Goal: Transaction & Acquisition: Purchase product/service

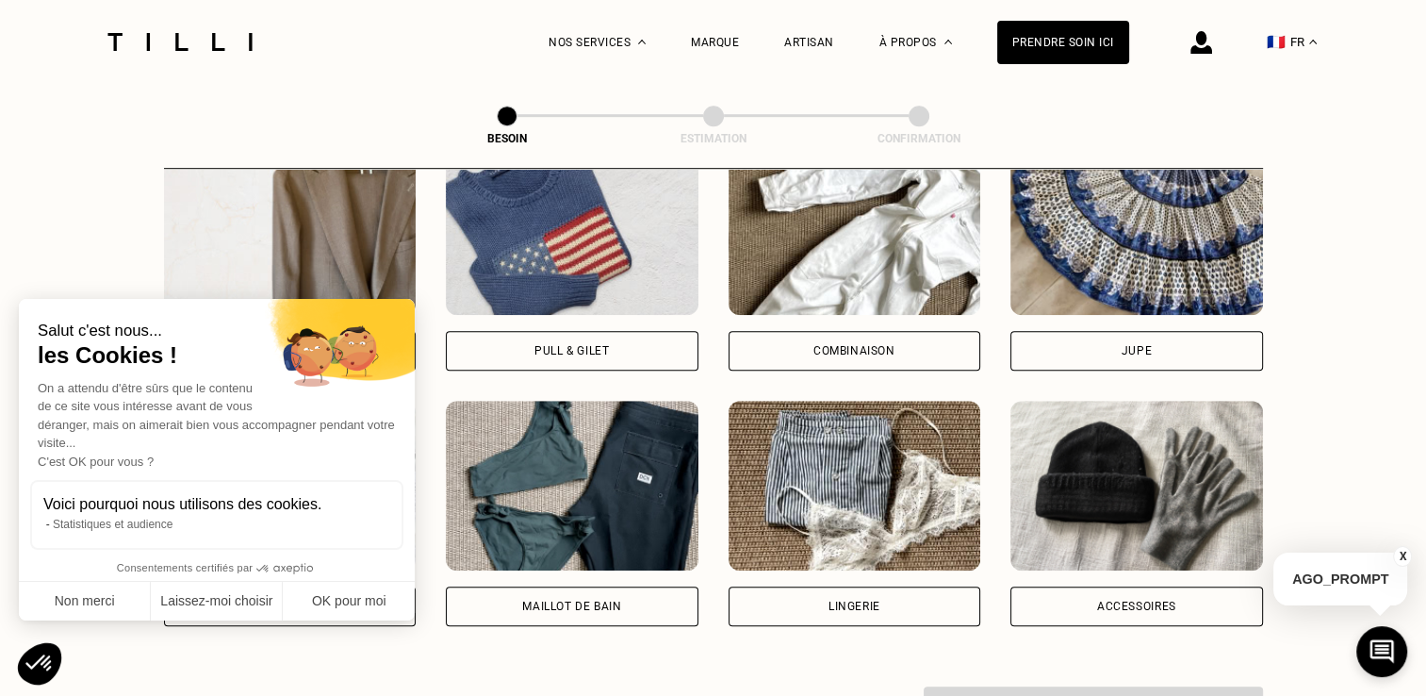
scroll to position [1274, 0]
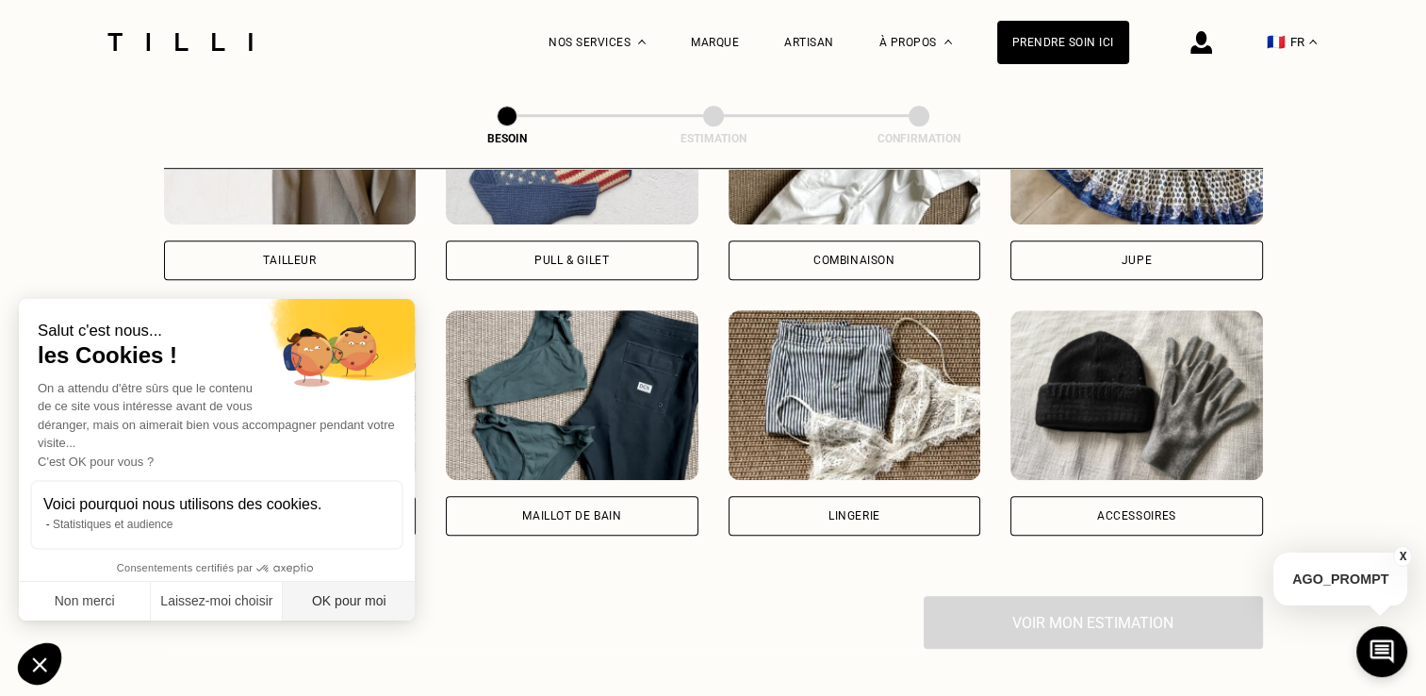
click at [381, 601] on button "OK pour moi" at bounding box center [349, 601] width 132 height 40
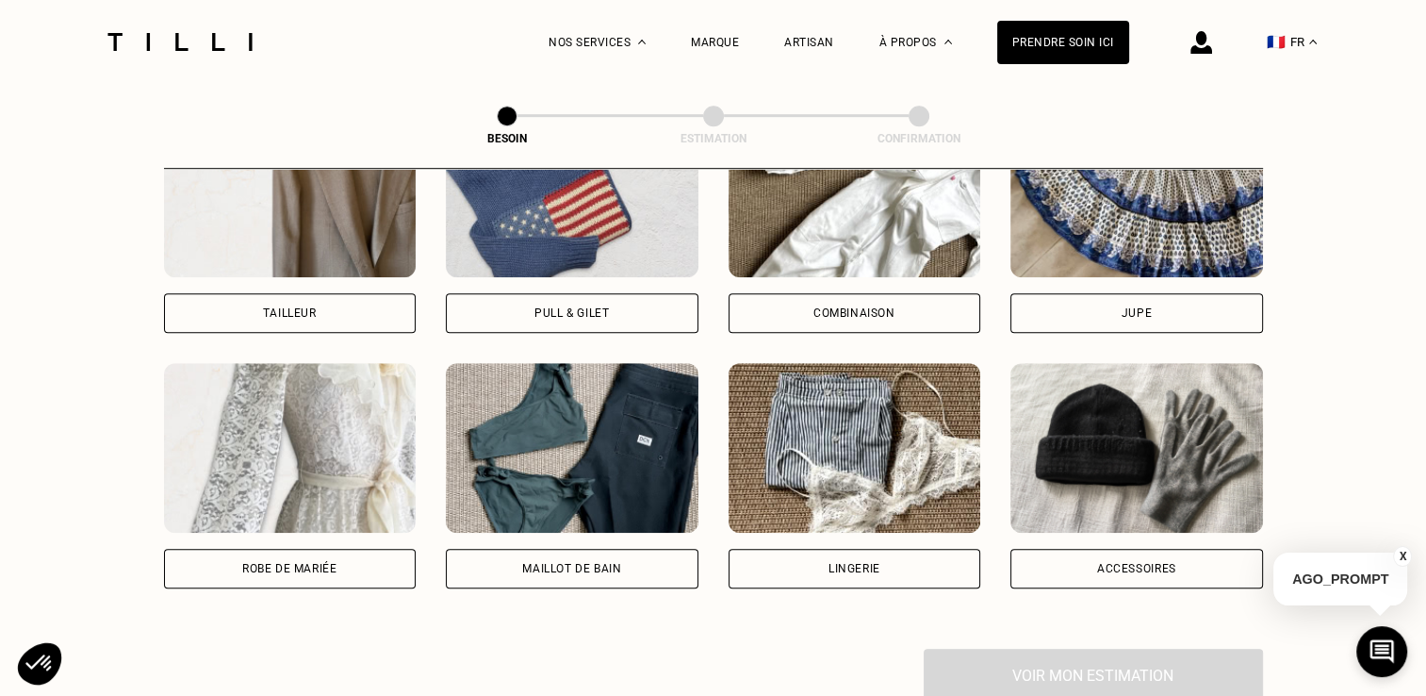
scroll to position [991, 0]
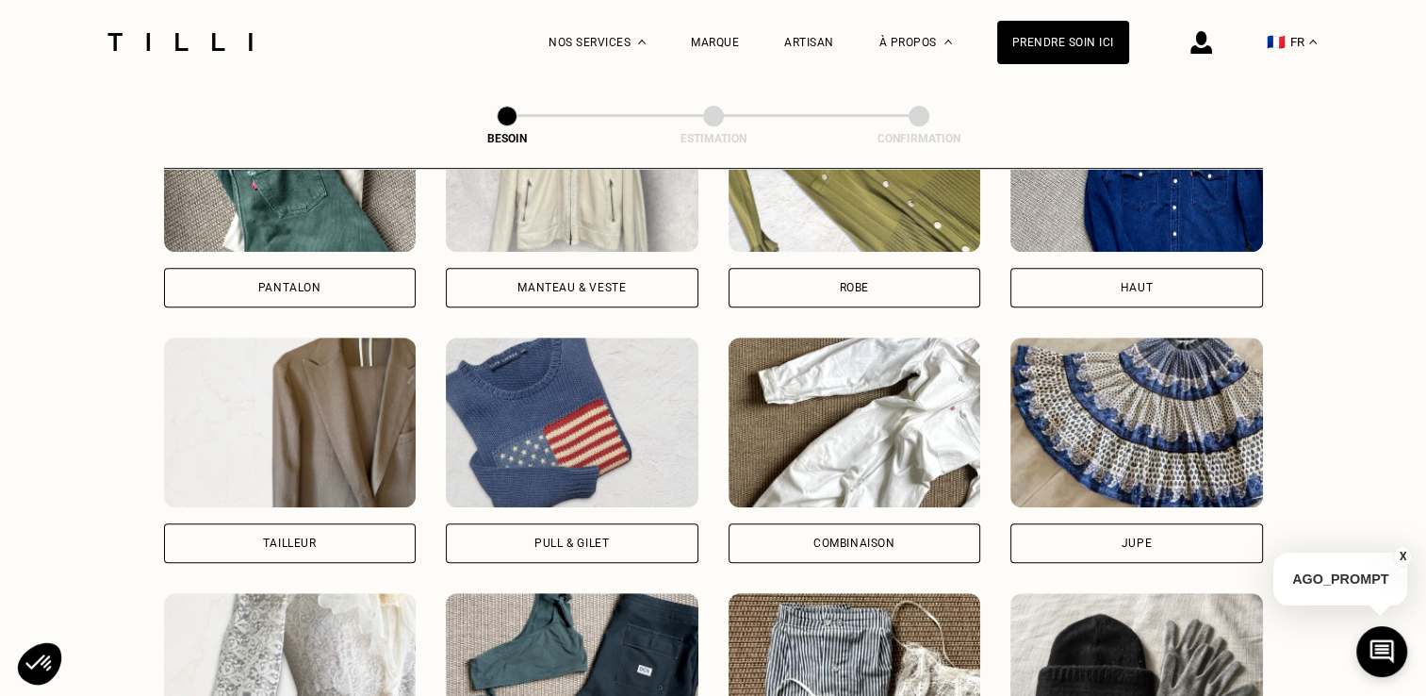
click at [596, 268] on div "Manteau & Veste" at bounding box center [572, 288] width 253 height 40
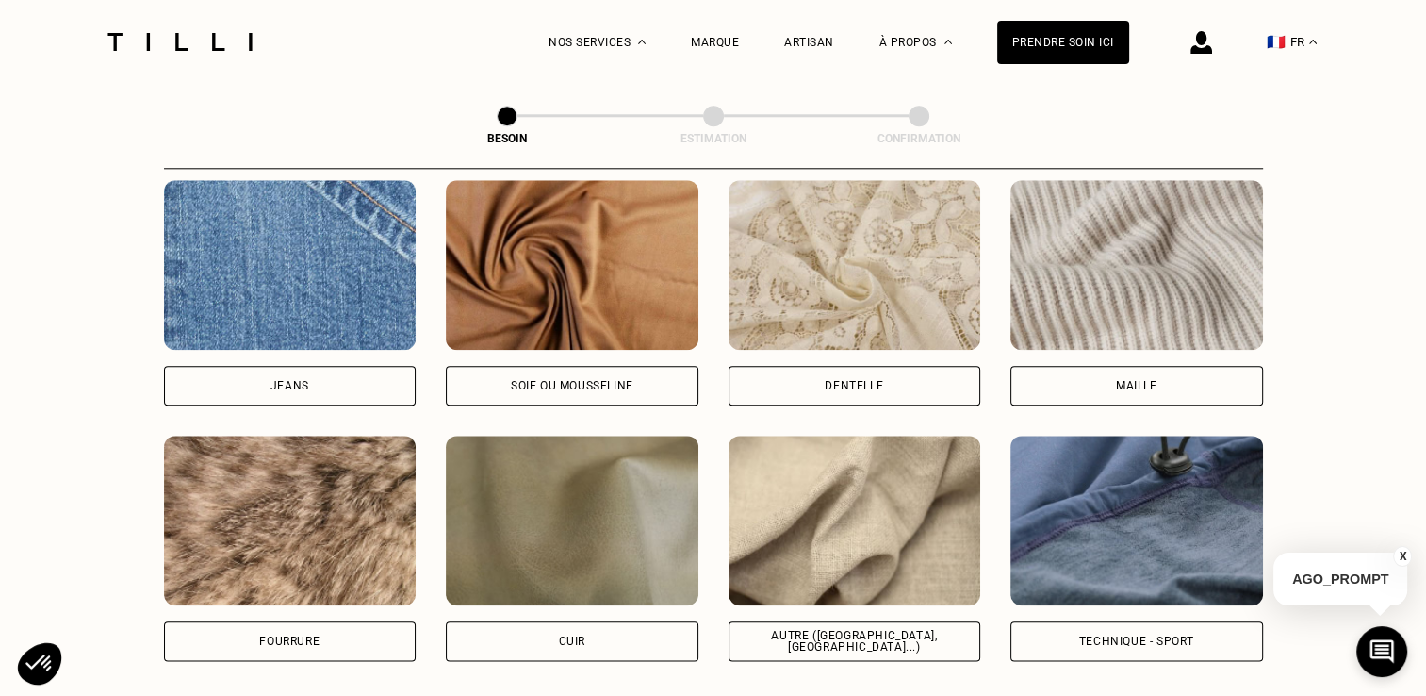
scroll to position [2110, 0]
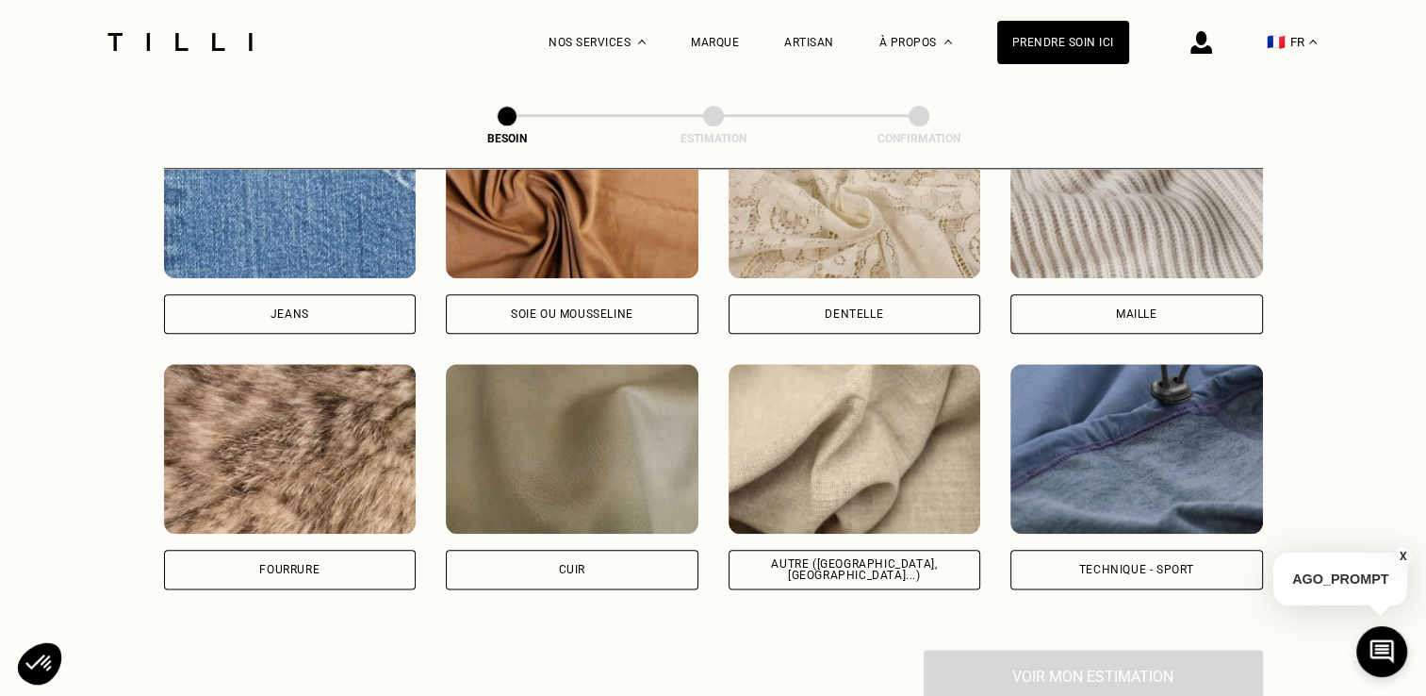
click at [896, 558] on div "Autre ([GEOGRAPHIC_DATA], [GEOGRAPHIC_DATA]...)" at bounding box center [855, 569] width 221 height 23
select select "FR"
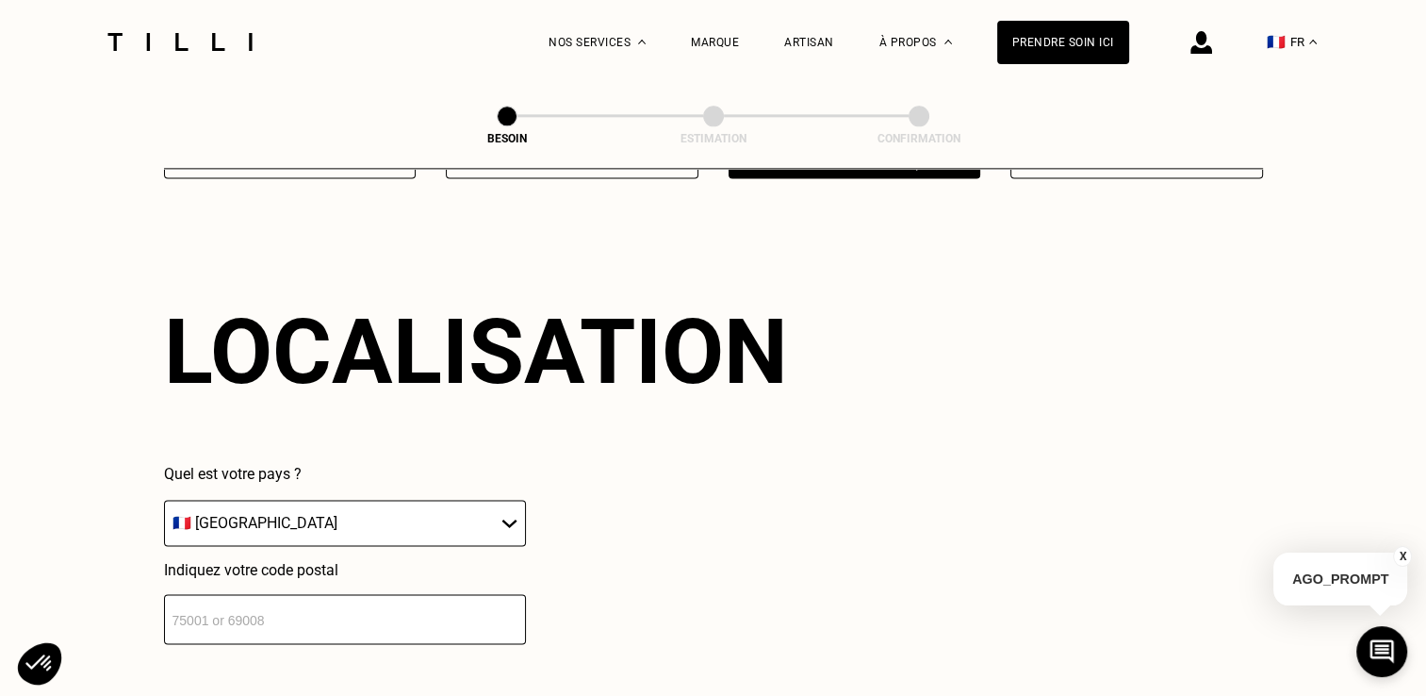
scroll to position [2531, 0]
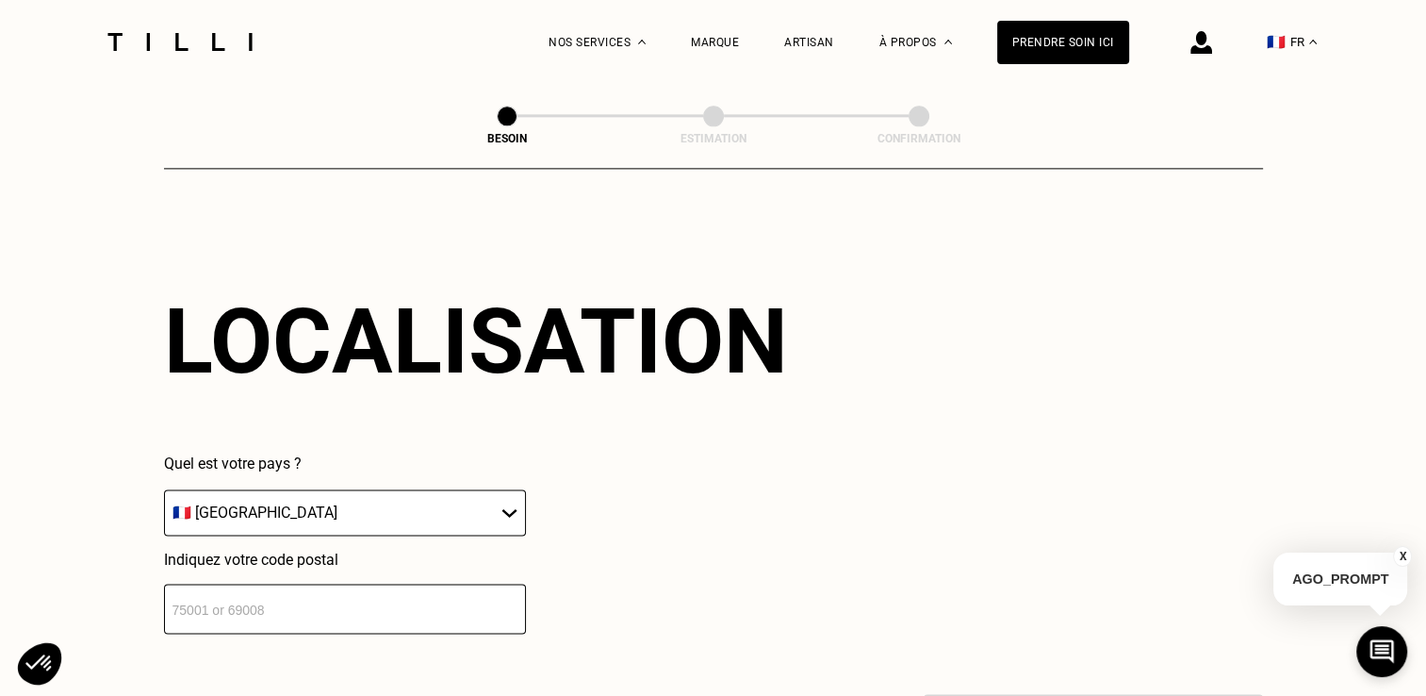
click at [367, 501] on select "🇩🇪 [GEOGRAPHIC_DATA] 🇦🇹 [GEOGRAPHIC_DATA] 🇧🇪 [GEOGRAPHIC_DATA] 🇧🇬 Bulgarie 🇨🇾 C…" at bounding box center [345, 512] width 362 height 46
click at [368, 500] on select "🇩🇪 [GEOGRAPHIC_DATA] 🇦🇹 [GEOGRAPHIC_DATA] 🇧🇪 [GEOGRAPHIC_DATA] 🇧🇬 Bulgarie 🇨🇾 C…" at bounding box center [345, 512] width 362 height 46
click at [368, 590] on input "number" at bounding box center [345, 608] width 362 height 50
drag, startPoint x: 939, startPoint y: 496, endPoint x: 689, endPoint y: 543, distance: 254.2
click at [938, 495] on div "Localisation Quel est votre pays ? 🇩🇪 [GEOGRAPHIC_DATA] 🇦🇹 [GEOGRAPHIC_DATA] 🇧🇪…" at bounding box center [713, 461] width 1099 height 466
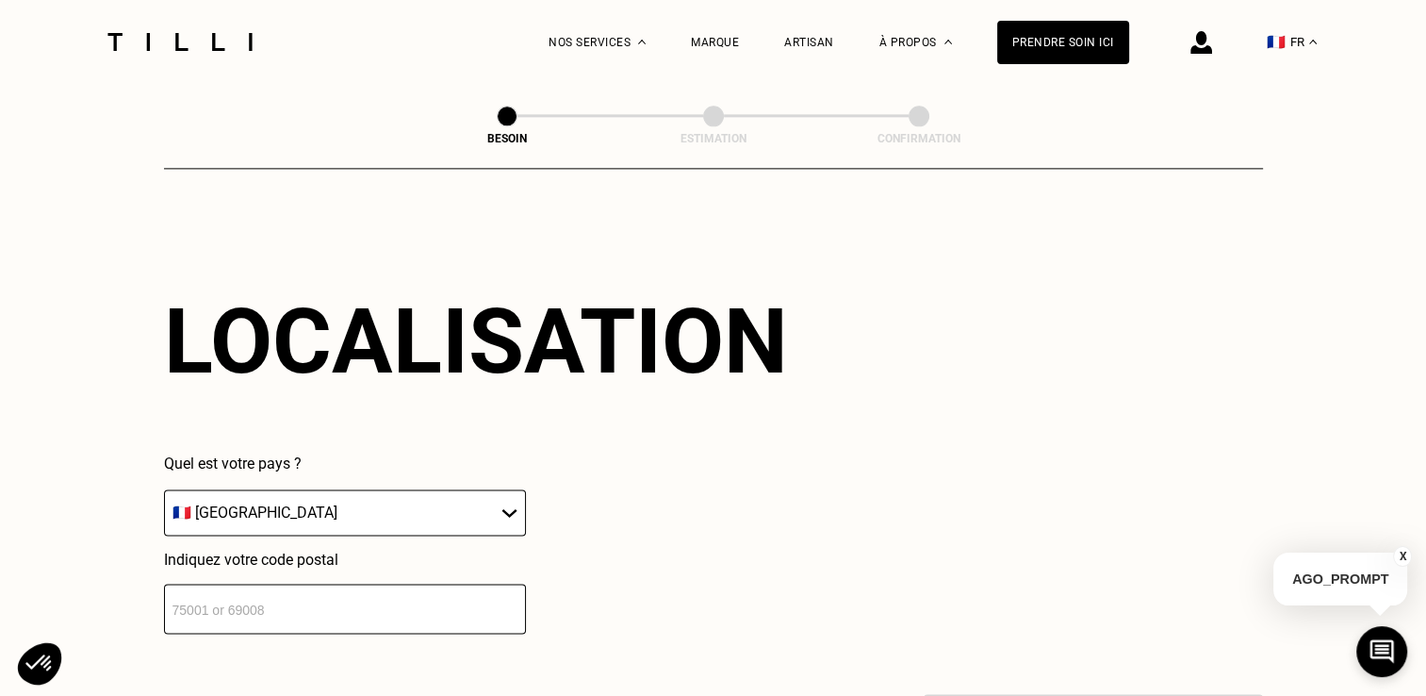
click at [386, 589] on input "number" at bounding box center [345, 608] width 362 height 50
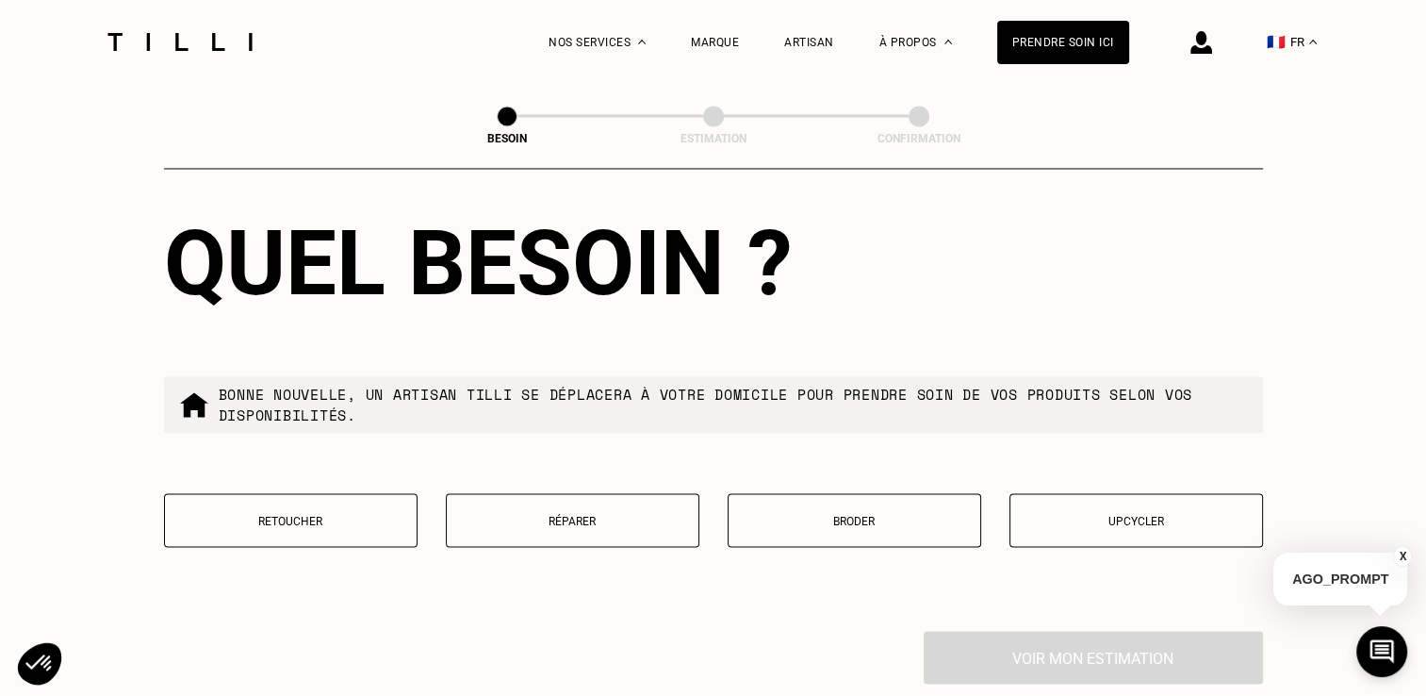
scroll to position [3189, 0]
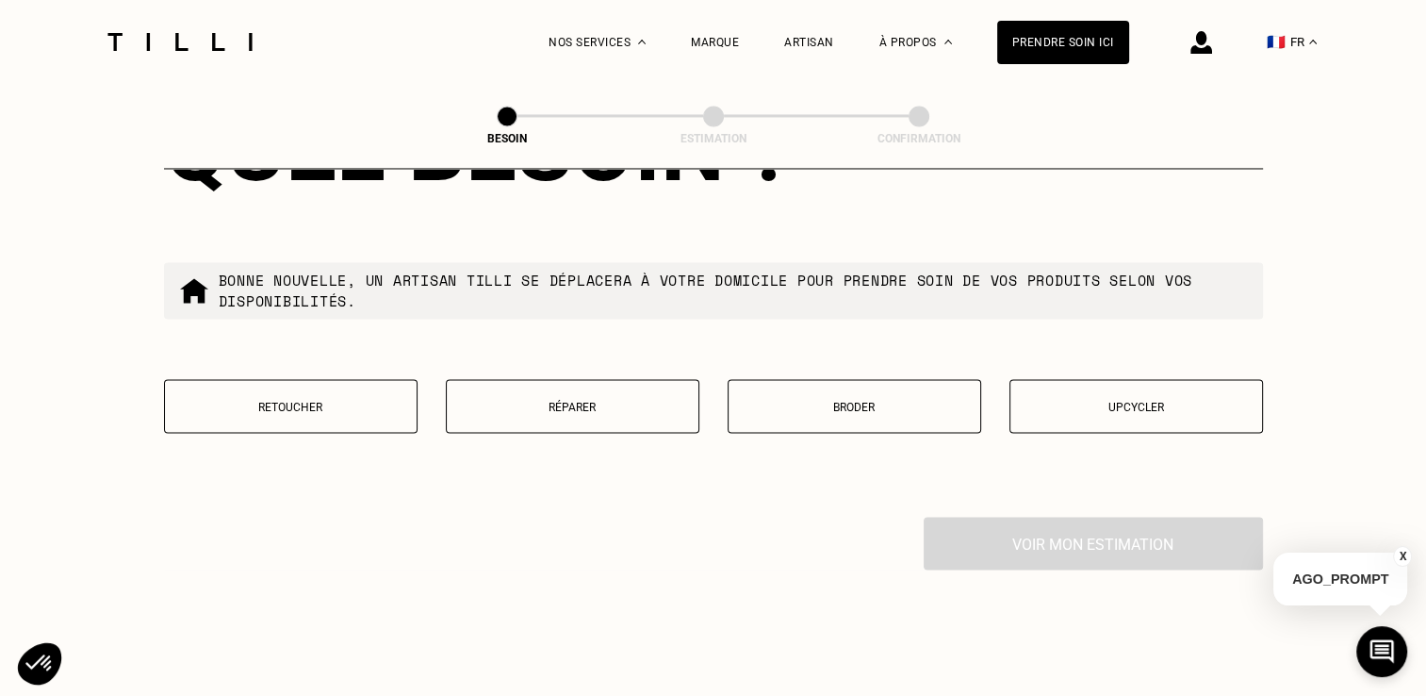
type input "76000"
drag, startPoint x: 267, startPoint y: 400, endPoint x: 302, endPoint y: 457, distance: 67.2
click at [268, 400] on p "Retoucher" at bounding box center [290, 406] width 233 height 13
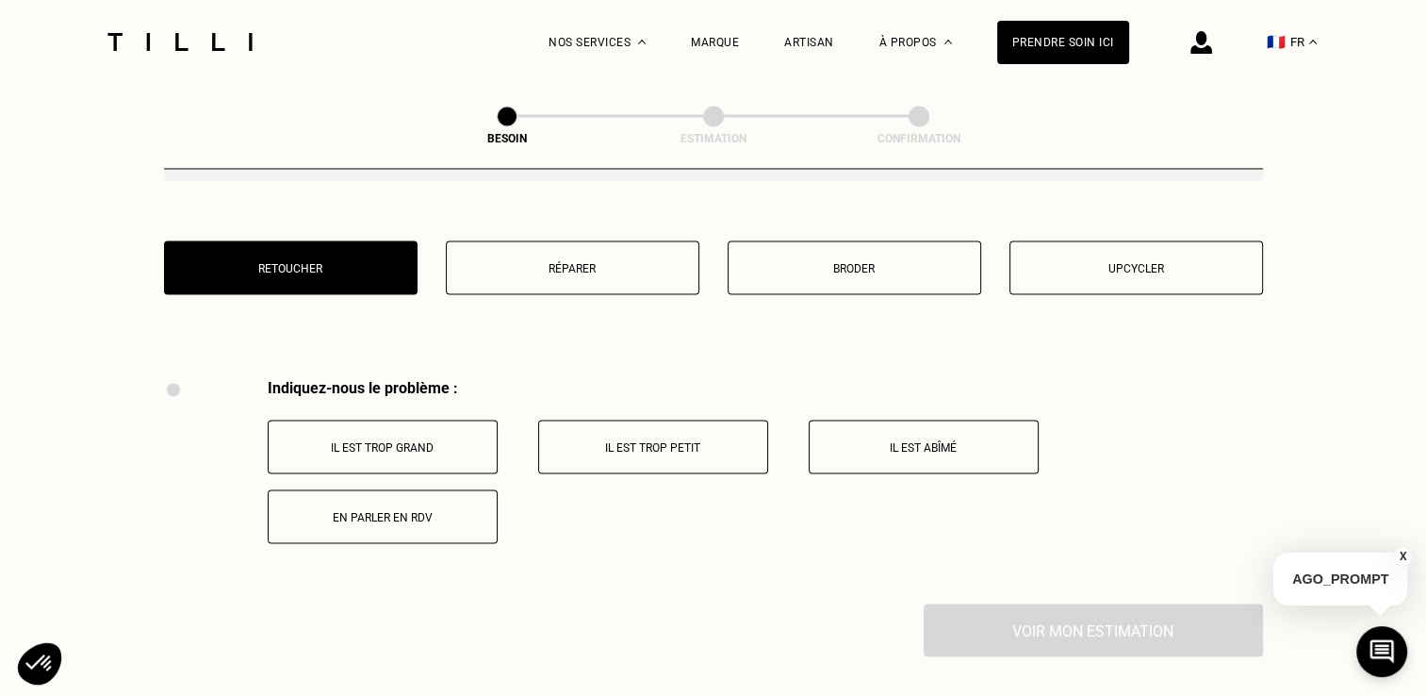
scroll to position [3296, 0]
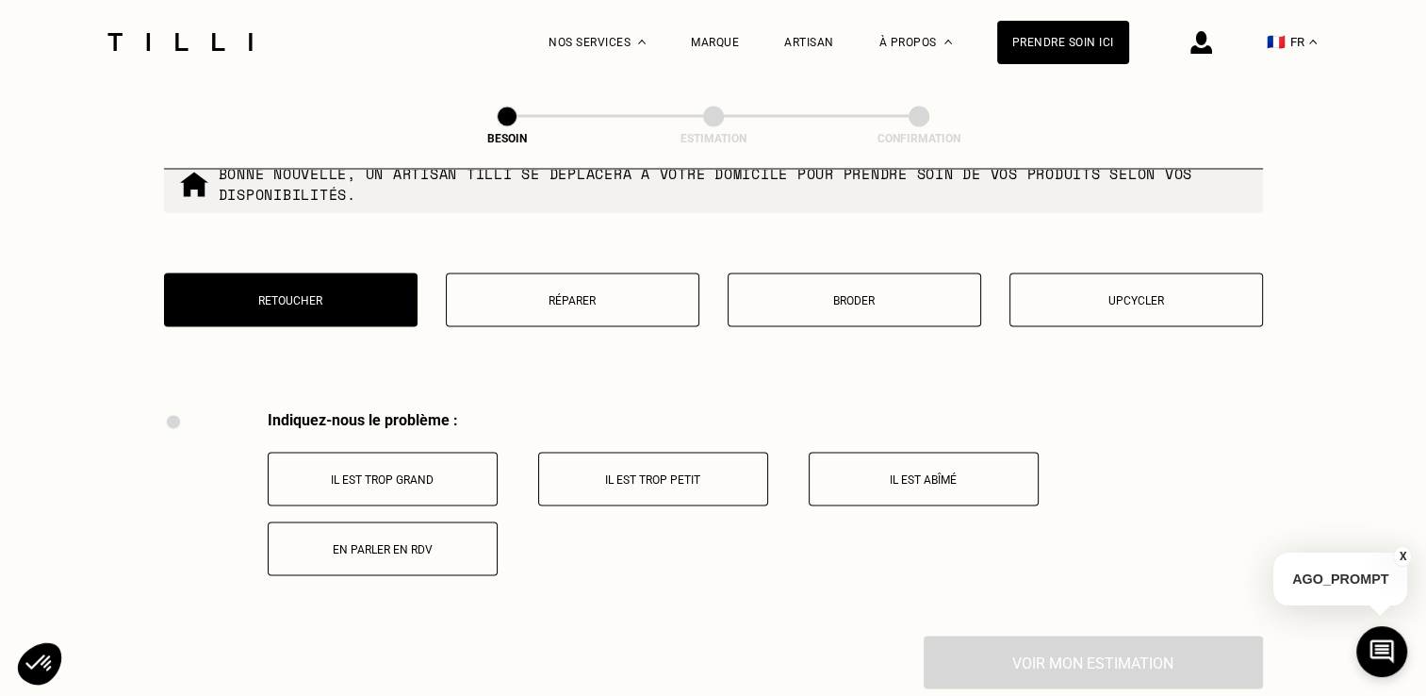
click at [598, 293] on p "Réparer" at bounding box center [572, 299] width 233 height 13
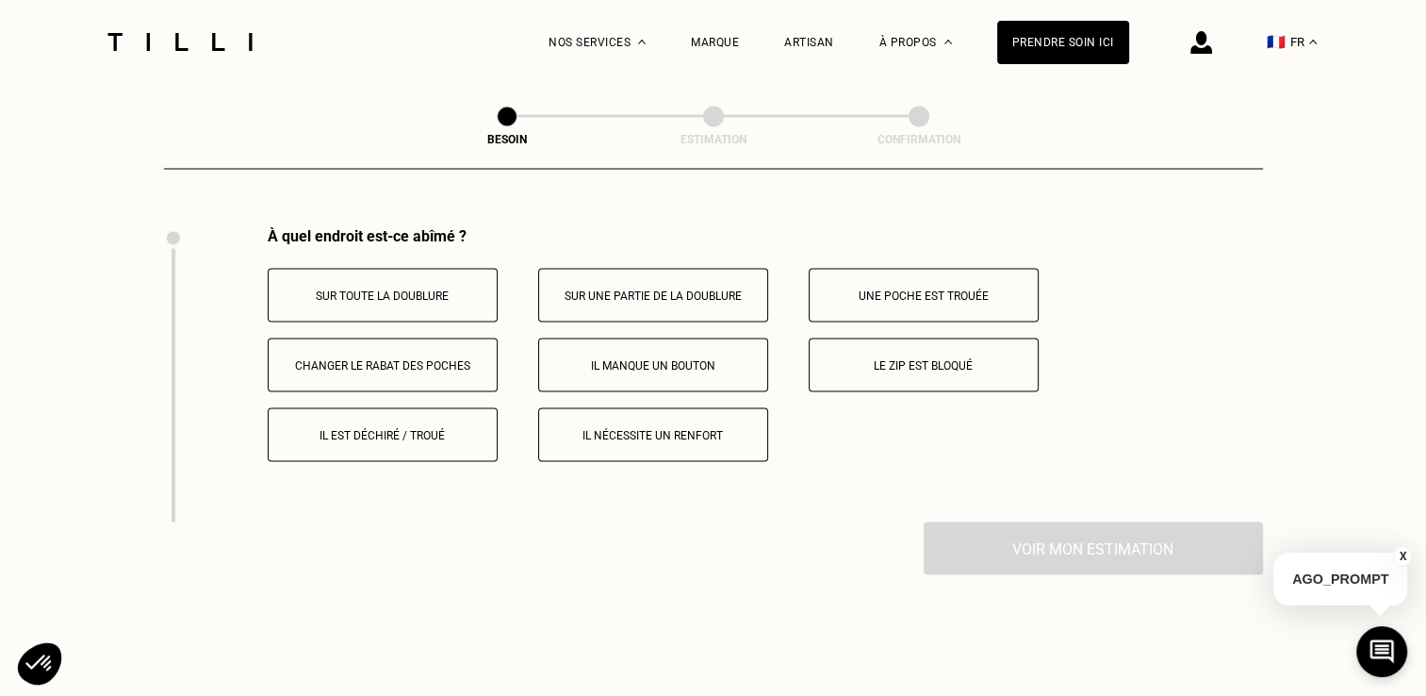
scroll to position [3484, 0]
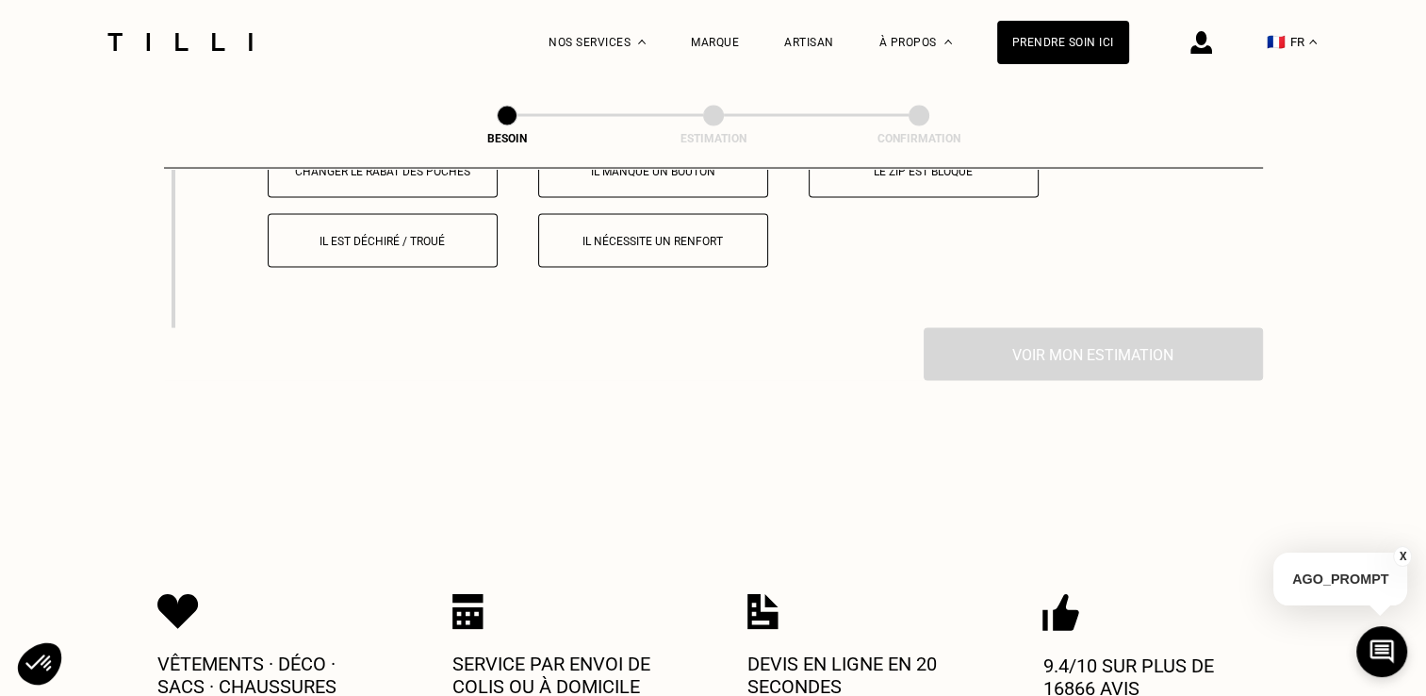
click at [1126, 343] on div "Voir mon estimation" at bounding box center [713, 354] width 1099 height 53
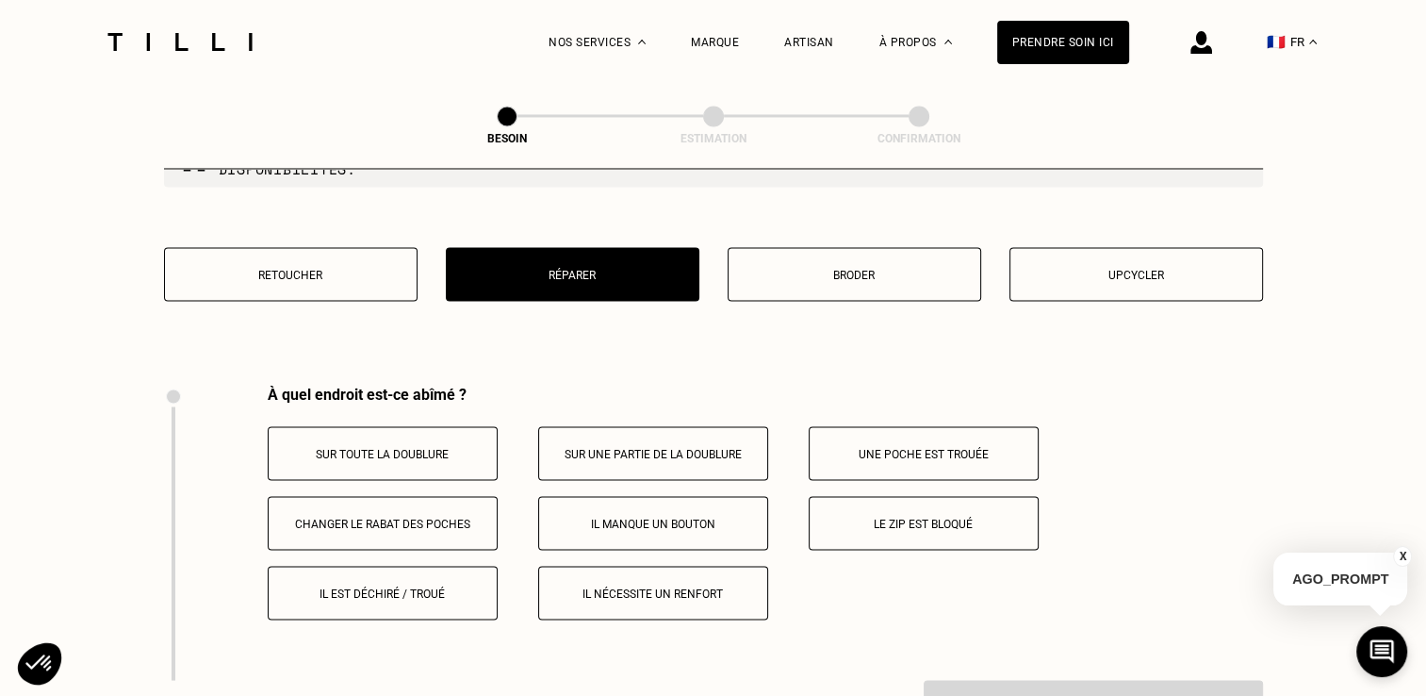
scroll to position [3434, 0]
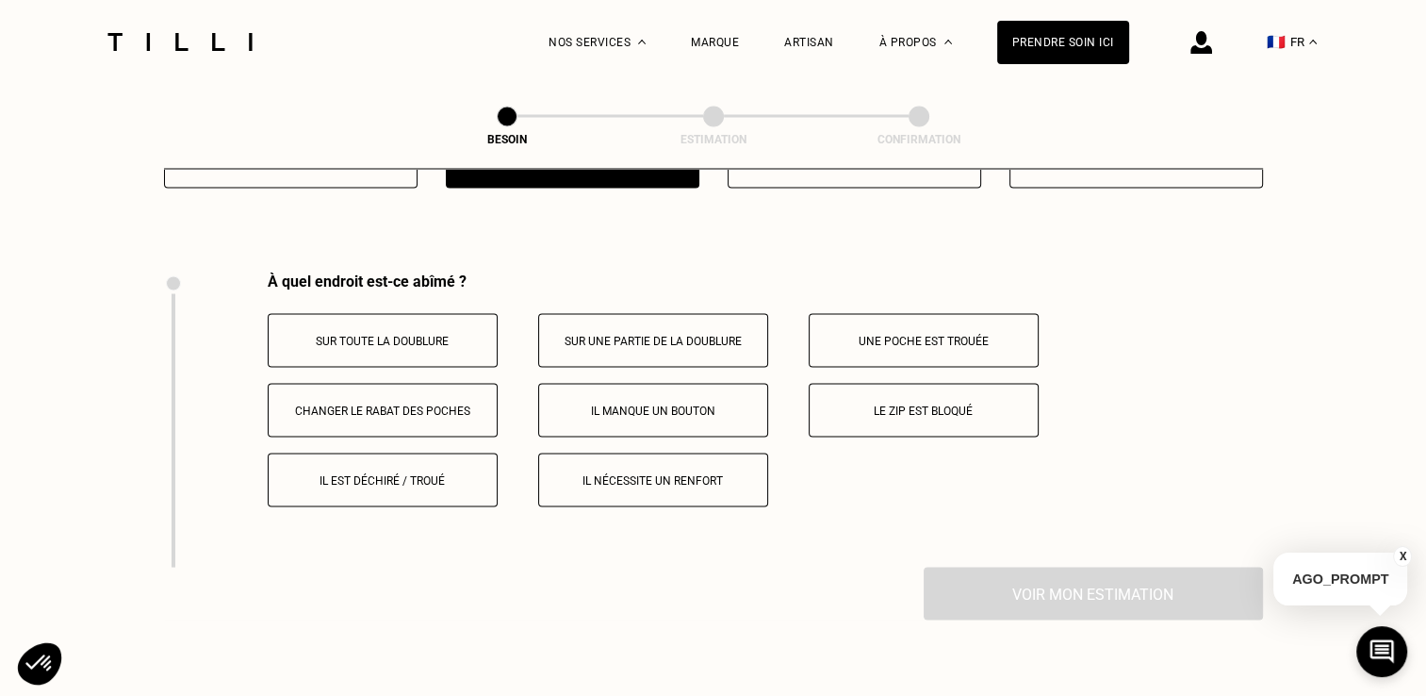
click at [627, 340] on button "Sur une partie de la doublure" at bounding box center [653, 340] width 230 height 54
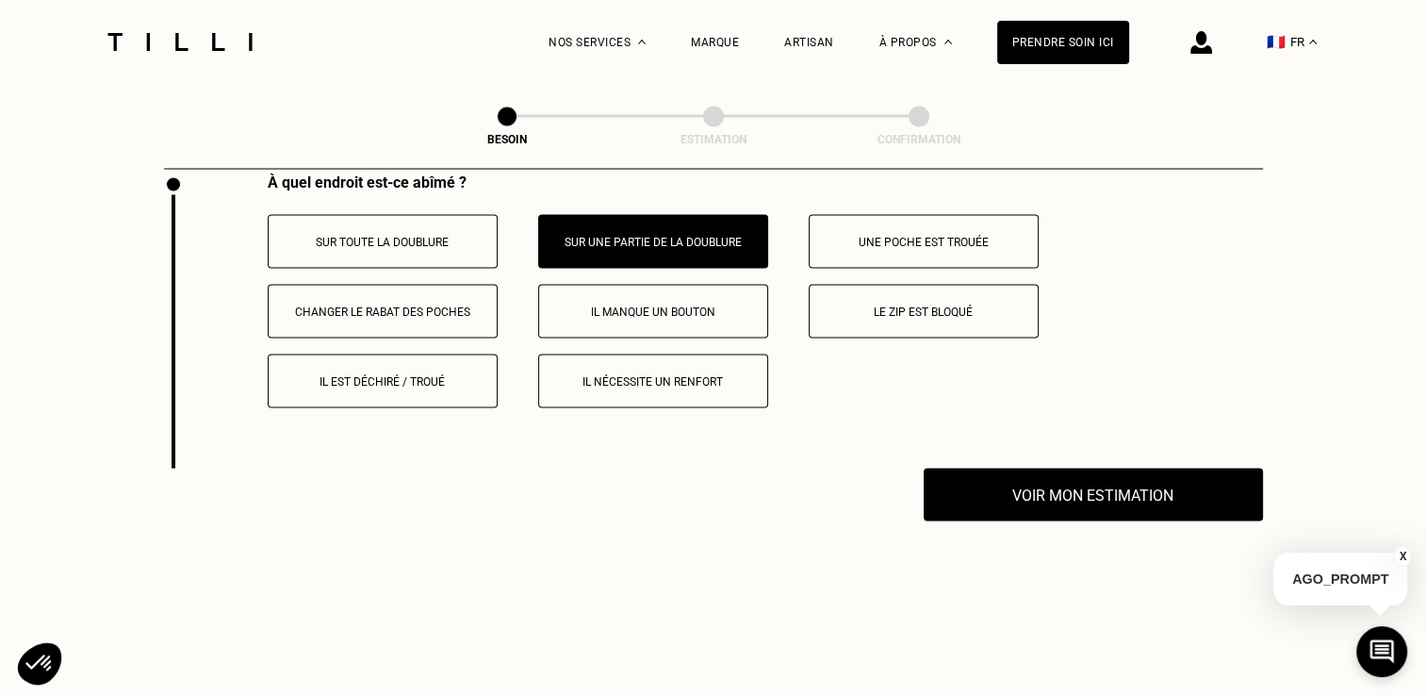
scroll to position [3780, 0]
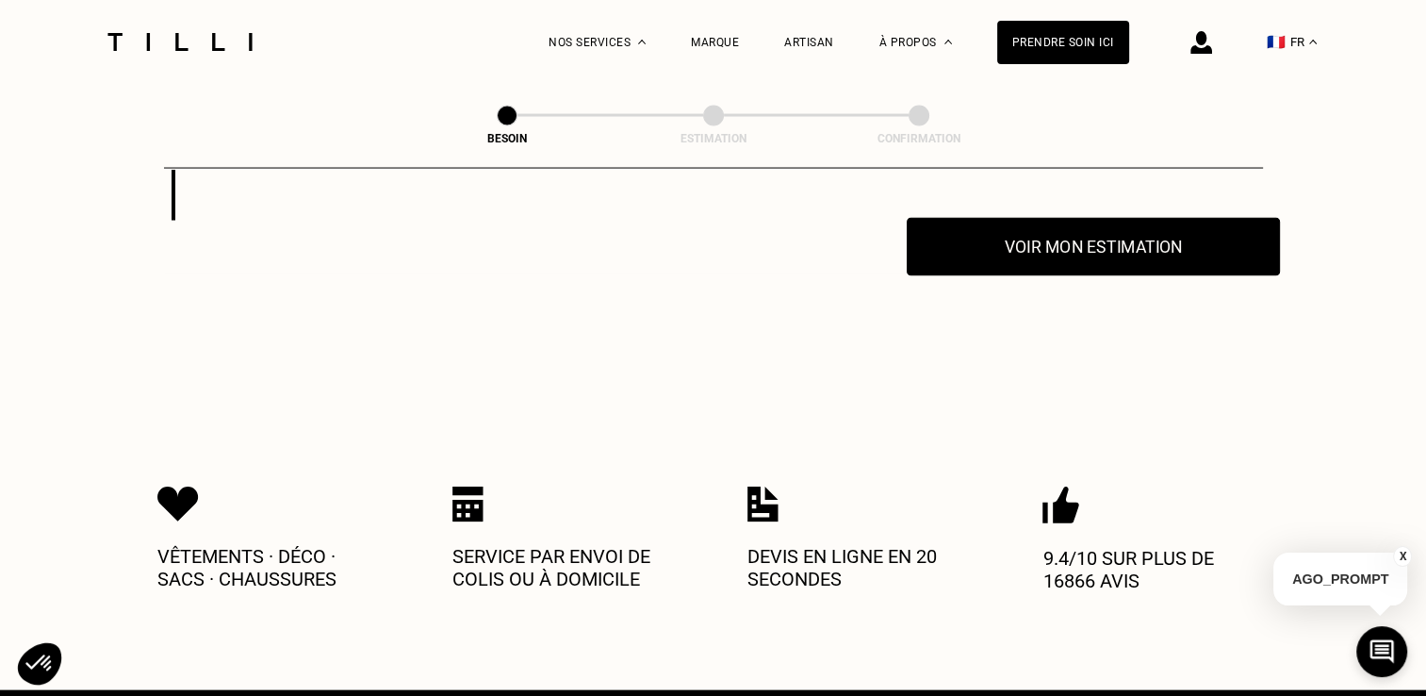
click at [1138, 250] on button "Voir mon estimation" at bounding box center [1093, 247] width 373 height 58
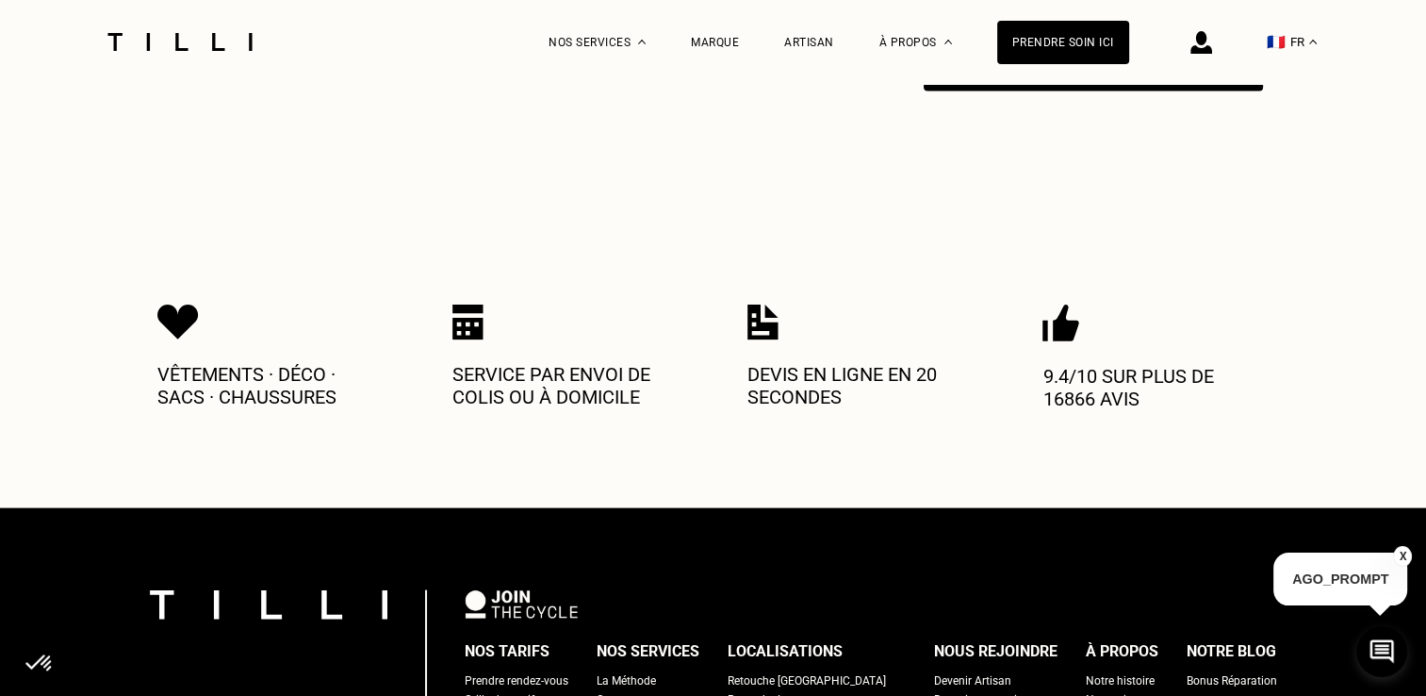
scroll to position [3969, 0]
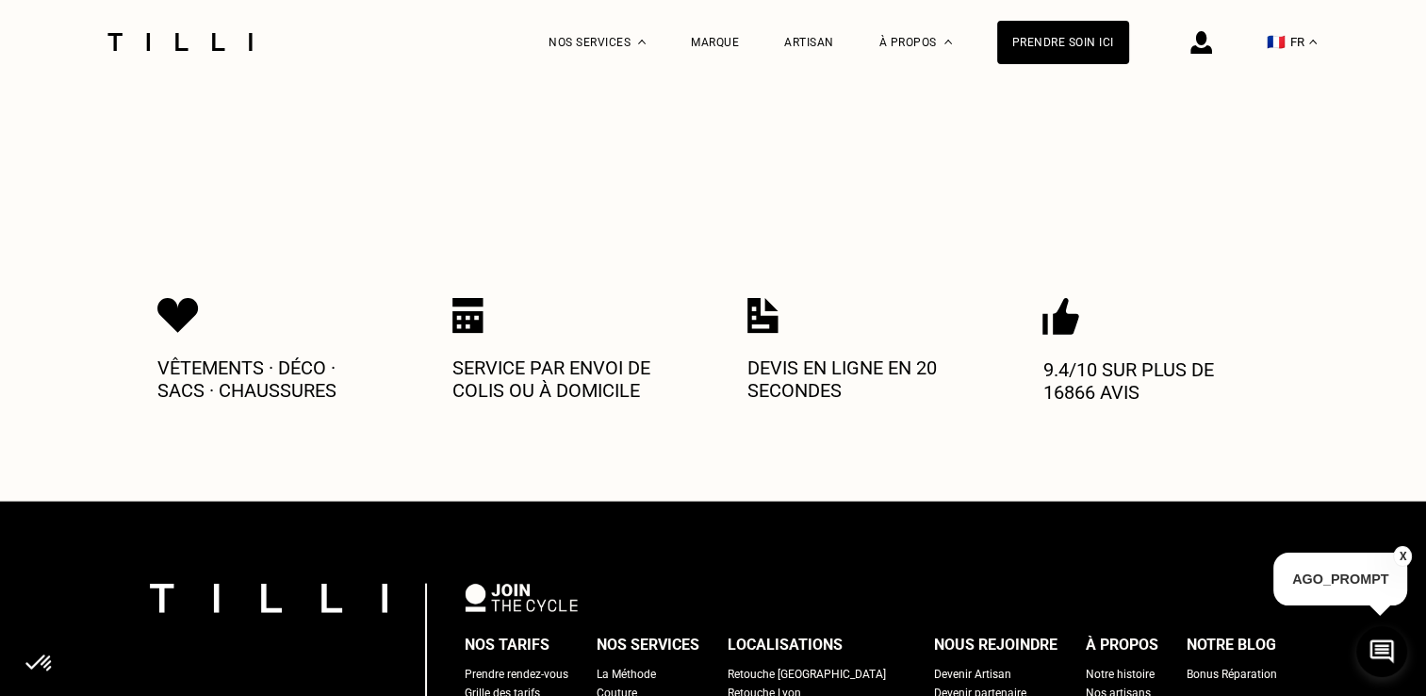
click at [1146, 372] on p "9.4/10 sur plus de 16866 avis" at bounding box center [1155, 380] width 226 height 45
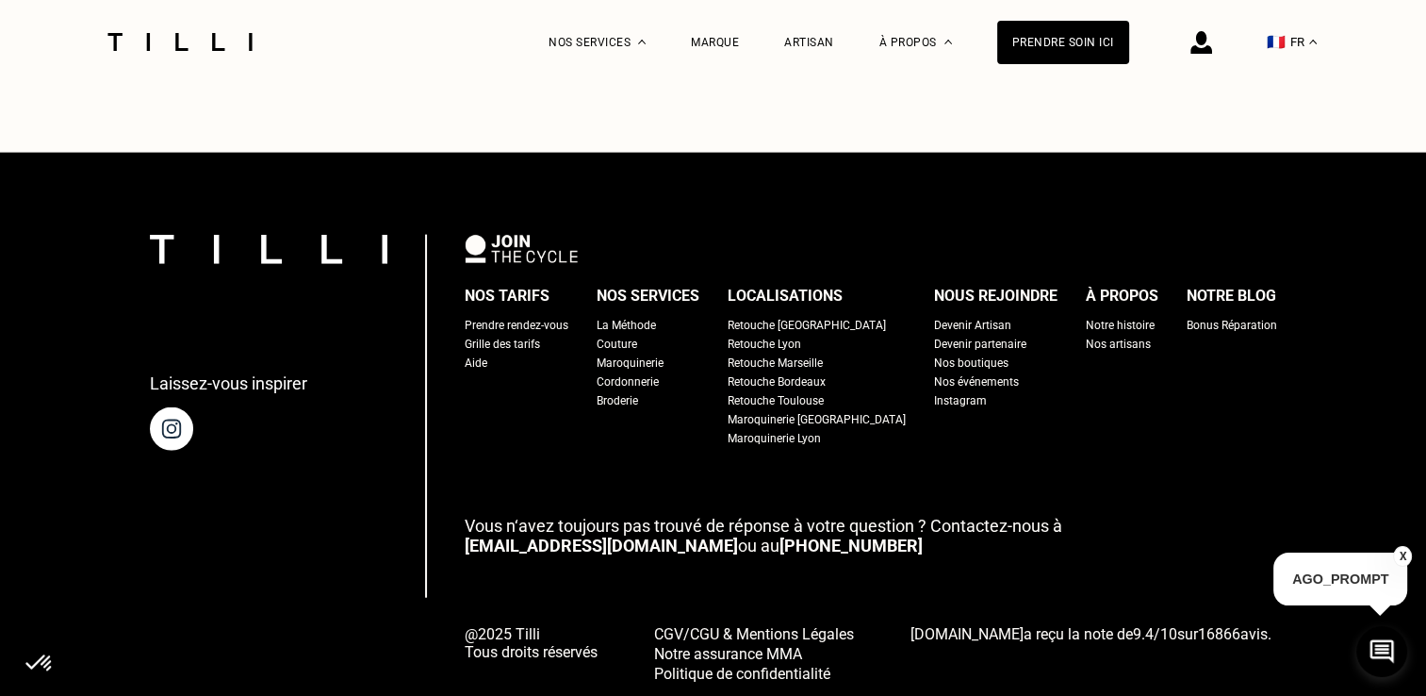
scroll to position [4346, 0]
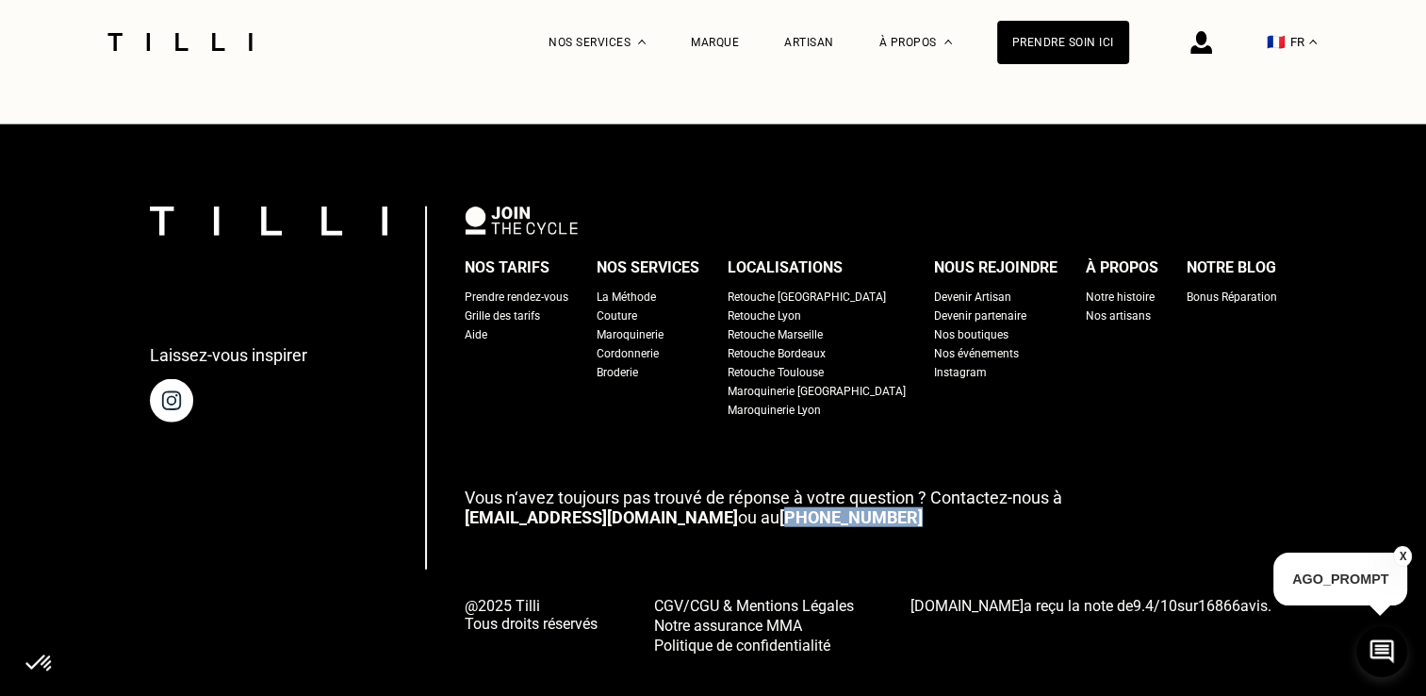
drag, startPoint x: 769, startPoint y: 505, endPoint x: 664, endPoint y: 502, distance: 104.6
click at [664, 502] on p "Vous n‘avez toujours pas trouvé de réponse à votre question ? Contactez-nous à …" at bounding box center [871, 507] width 812 height 40
drag, startPoint x: 664, startPoint y: 502, endPoint x: 709, endPoint y: 513, distance: 45.5
click at [709, 513] on p "Vous n‘avez toujours pas trouvé de réponse à votre question ? Contactez-nous à …" at bounding box center [871, 507] width 812 height 40
drag, startPoint x: 709, startPoint y: 513, endPoint x: 677, endPoint y: 501, distance: 34.0
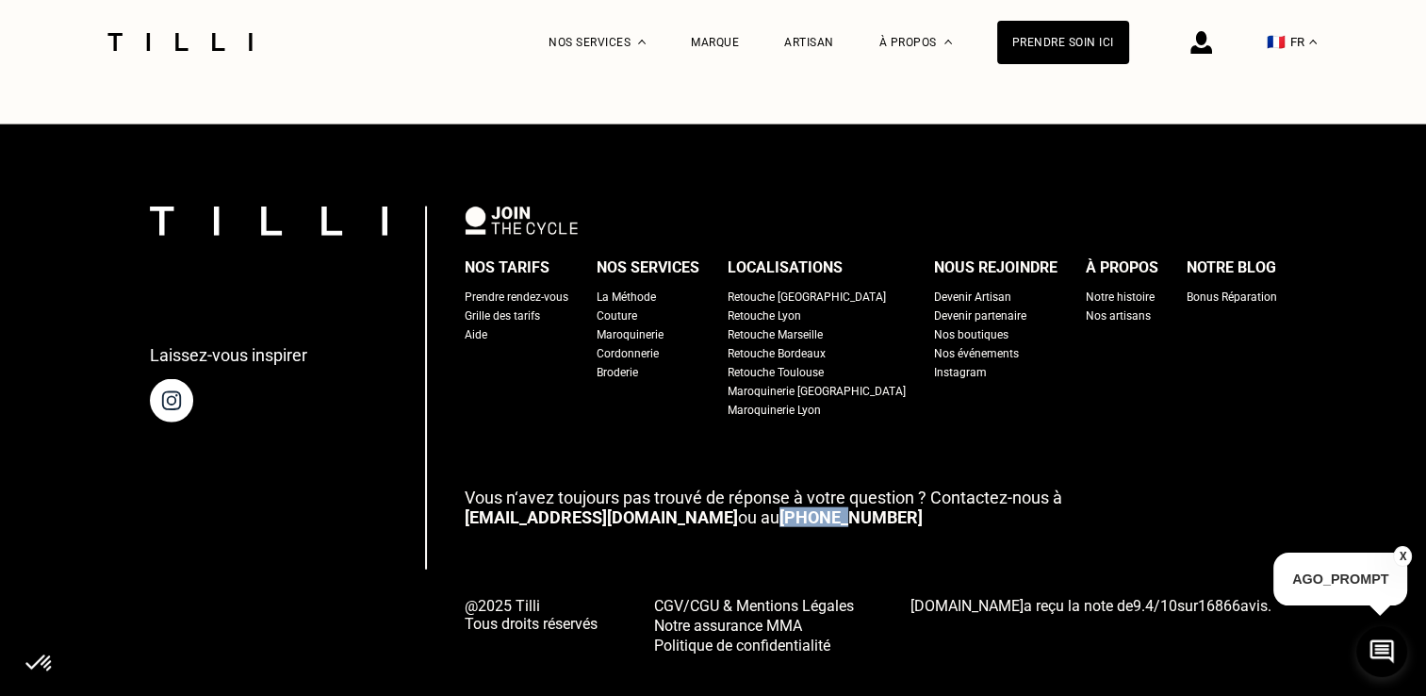
click at [677, 501] on p "Vous n‘avez toujours pas trouvé de réponse à votre question ? Contactez-nous à …" at bounding box center [871, 507] width 812 height 40
